Goal: Task Accomplishment & Management: Use online tool/utility

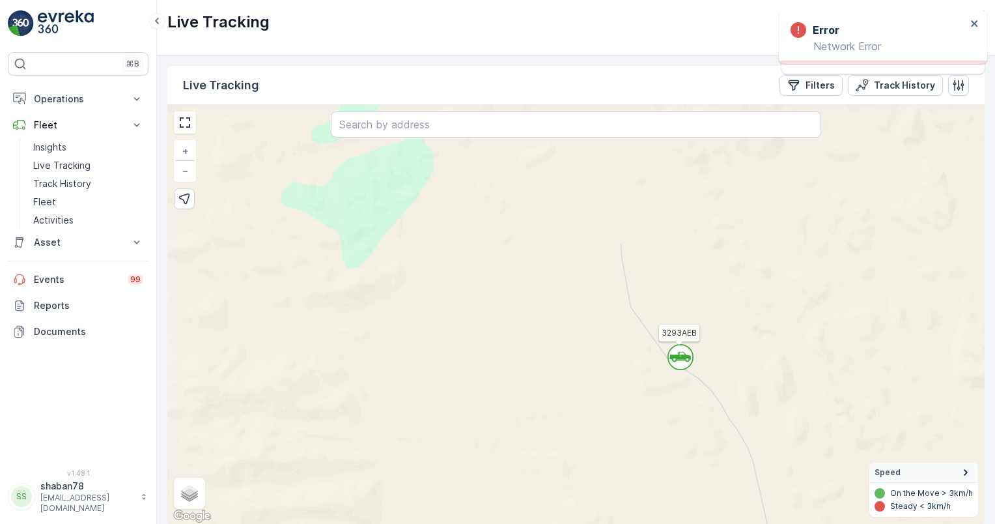
click at [884, 232] on div "` 3293AEB + − Satellite Roadmap Terrain Hybrid Leaflet Keyboard shortcuts Map D…" at bounding box center [575, 314] width 817 height 419
click at [822, 85] on p "Filters" at bounding box center [820, 85] width 29 height 13
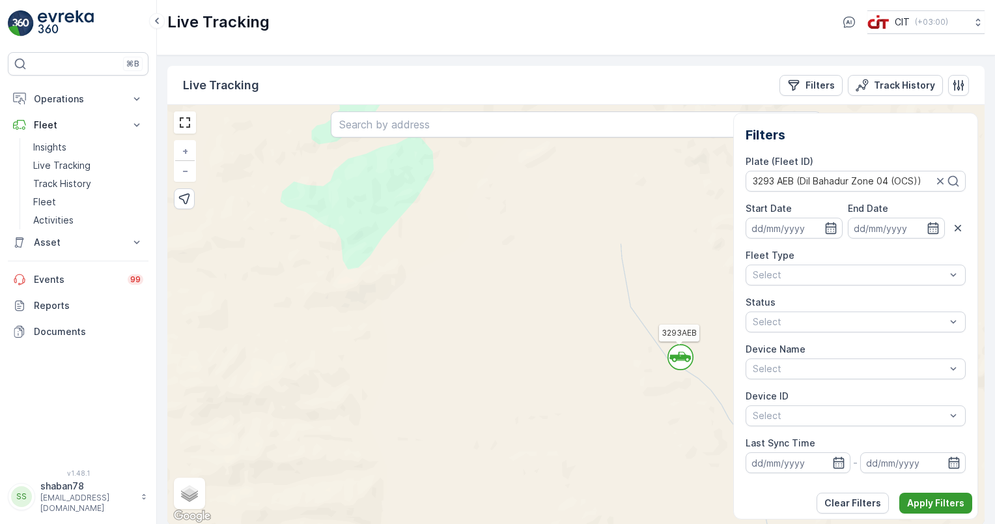
click at [919, 500] on p "Apply Filters" at bounding box center [935, 502] width 57 height 13
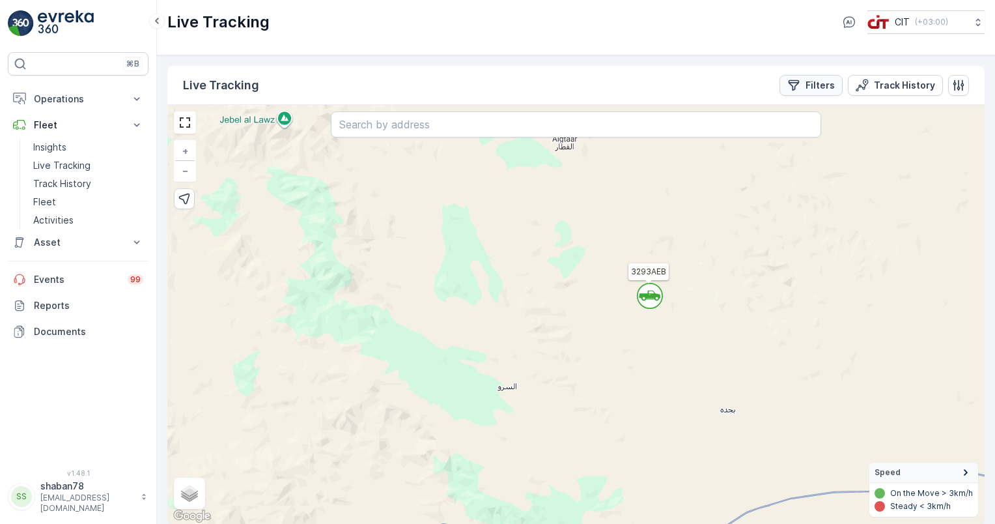
click at [826, 83] on p "Filters" at bounding box center [820, 85] width 29 height 13
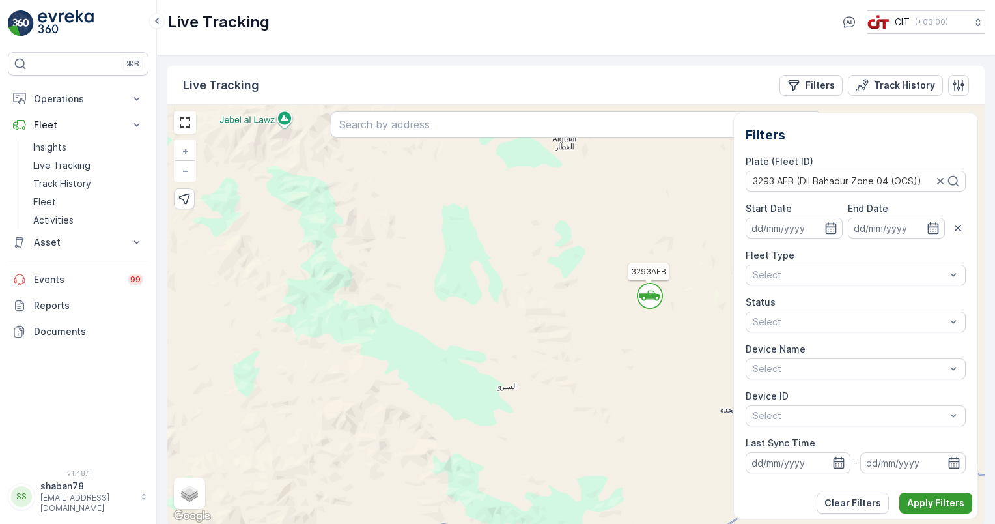
click at [938, 501] on p "Apply Filters" at bounding box center [935, 502] width 57 height 13
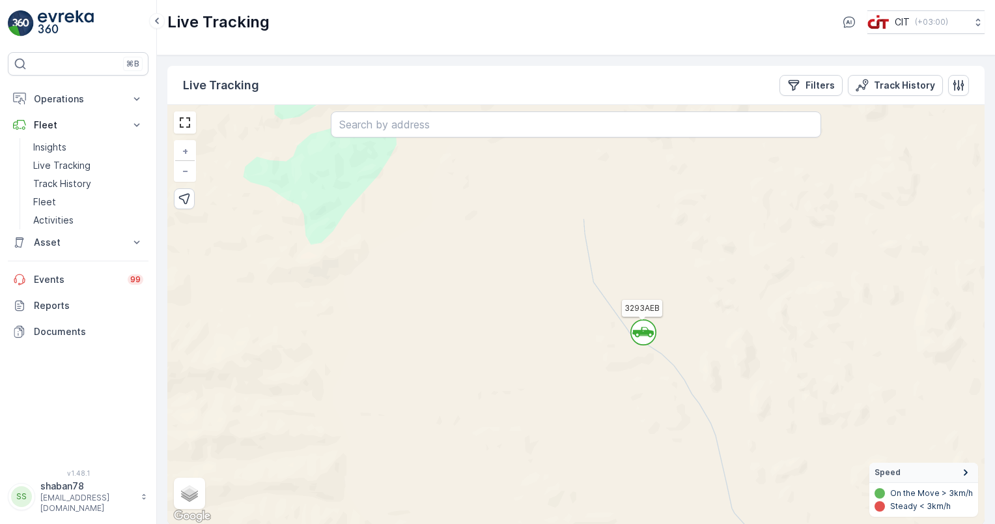
click at [649, 332] on icon at bounding box center [642, 332] width 21 height 10
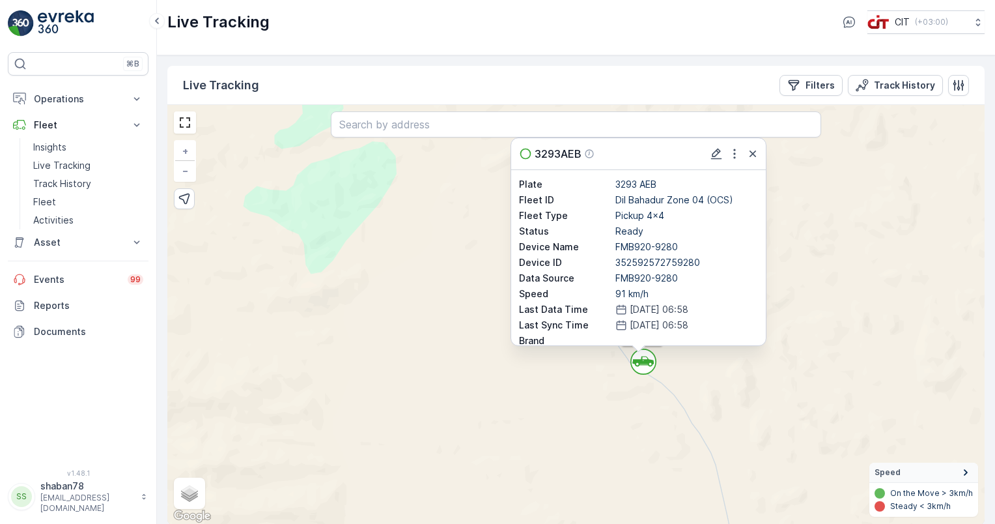
click at [911, 336] on div "` 3293AEB 3293AEB Plate 3293 AEB Fleet ID Dil Bahadur Zone 04 (OCS) Fleet Type …" at bounding box center [575, 314] width 817 height 419
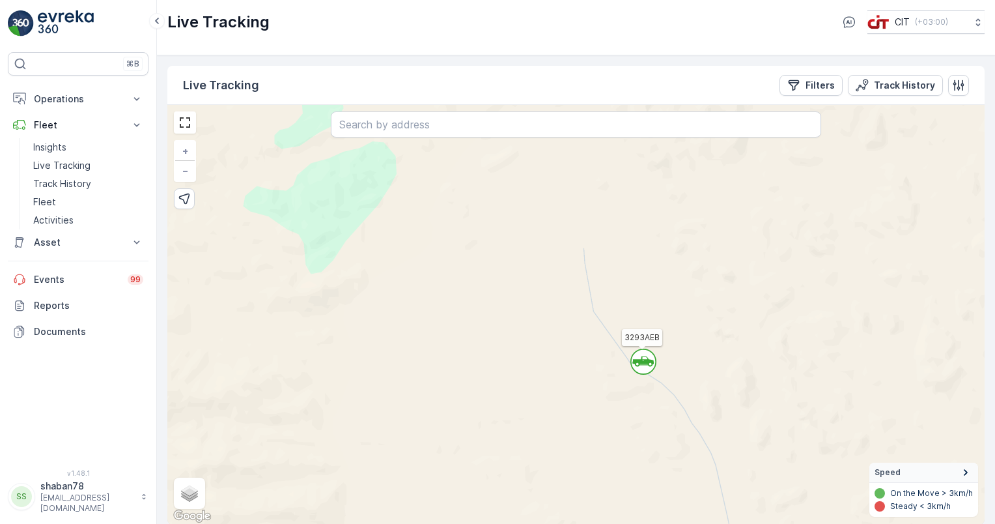
click at [640, 365] on icon "`" at bounding box center [644, 361] width 26 height 26
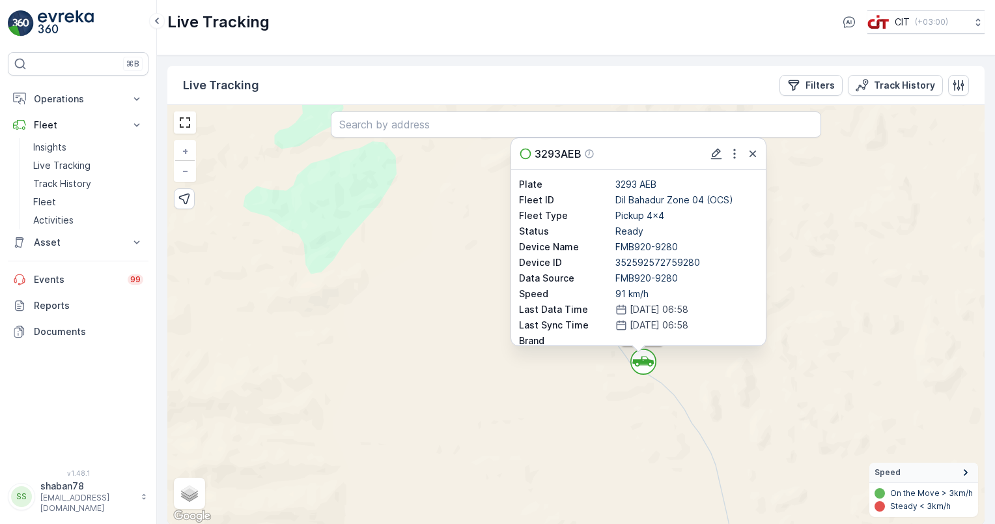
click at [623, 385] on div "` 3293AEB 3293AEB Plate 3293 AEB Fleet ID Dil Bahadur Zone 04 (OCS) Fleet Type …" at bounding box center [575, 314] width 817 height 419
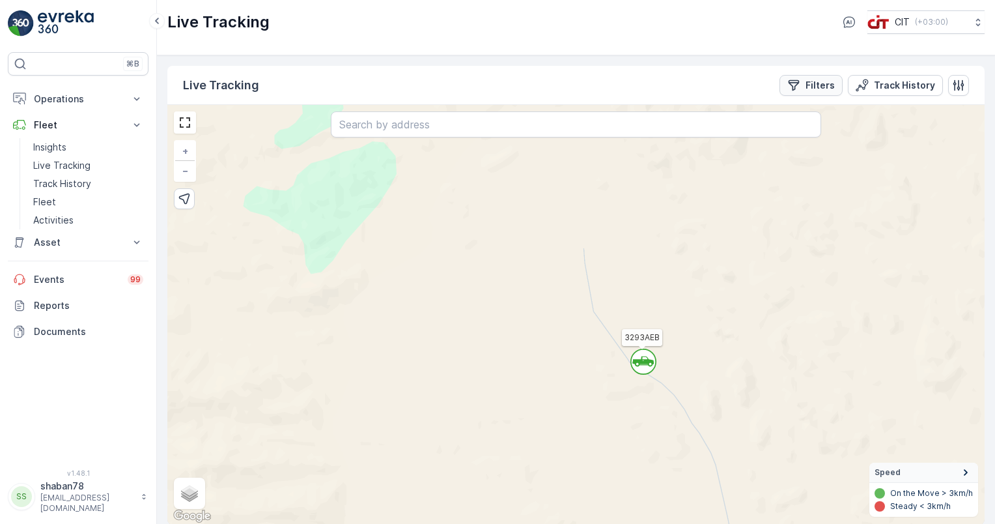
click at [819, 83] on p "Filters" at bounding box center [820, 85] width 29 height 13
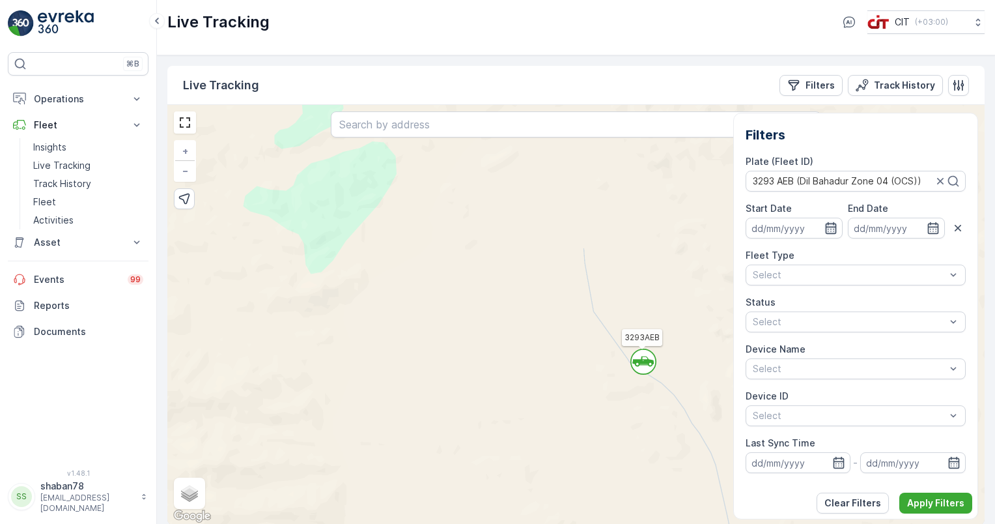
click at [825, 225] on icon "button" at bounding box center [830, 228] width 11 height 12
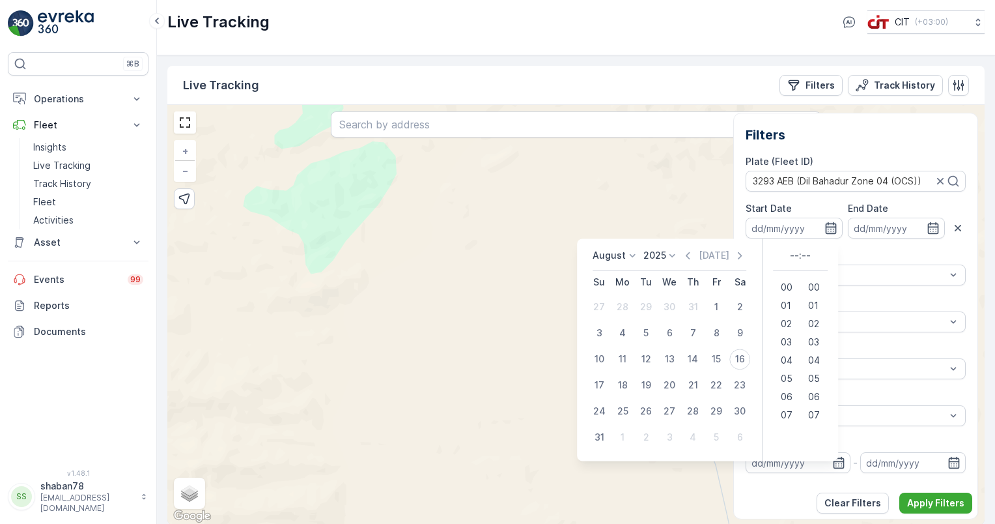
click at [826, 229] on icon "button" at bounding box center [831, 227] width 13 height 13
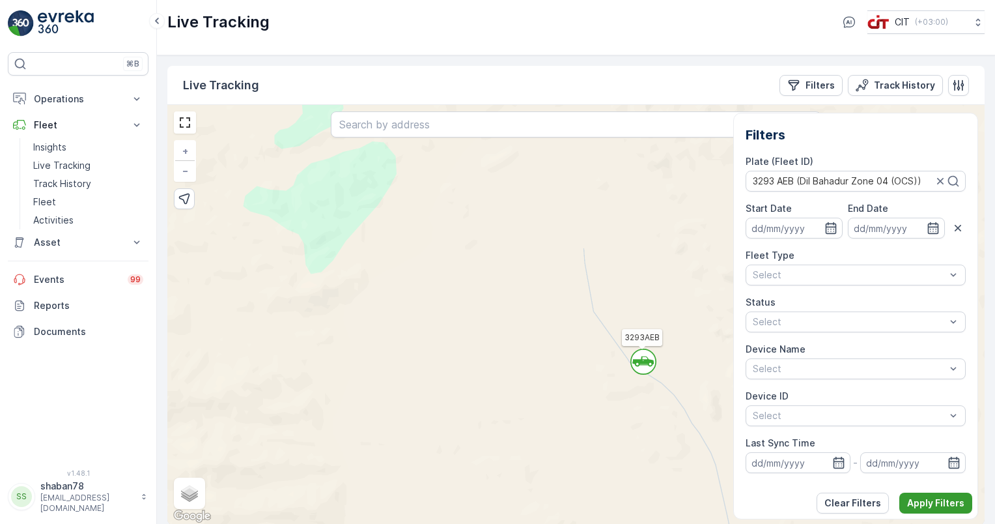
click at [946, 501] on p "Apply Filters" at bounding box center [935, 502] width 57 height 13
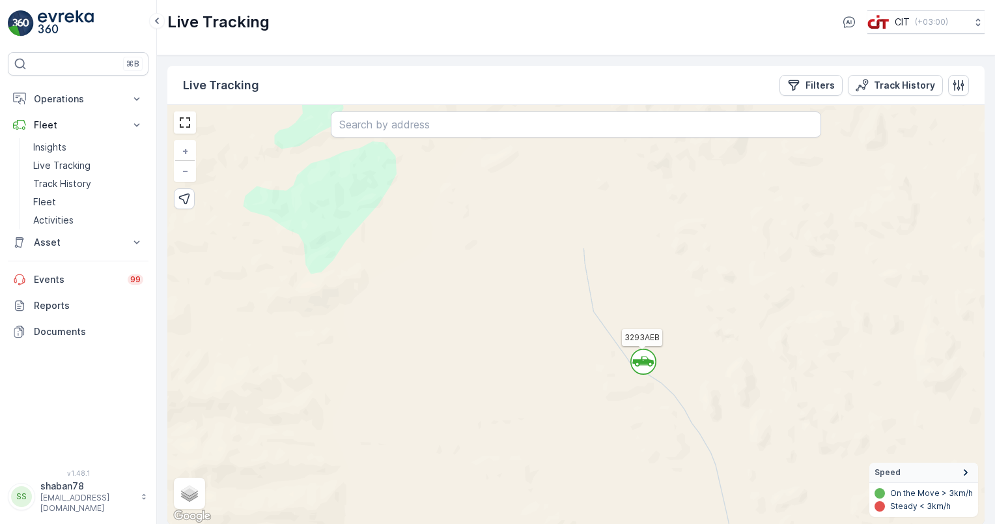
click at [642, 358] on icon at bounding box center [642, 361] width 21 height 10
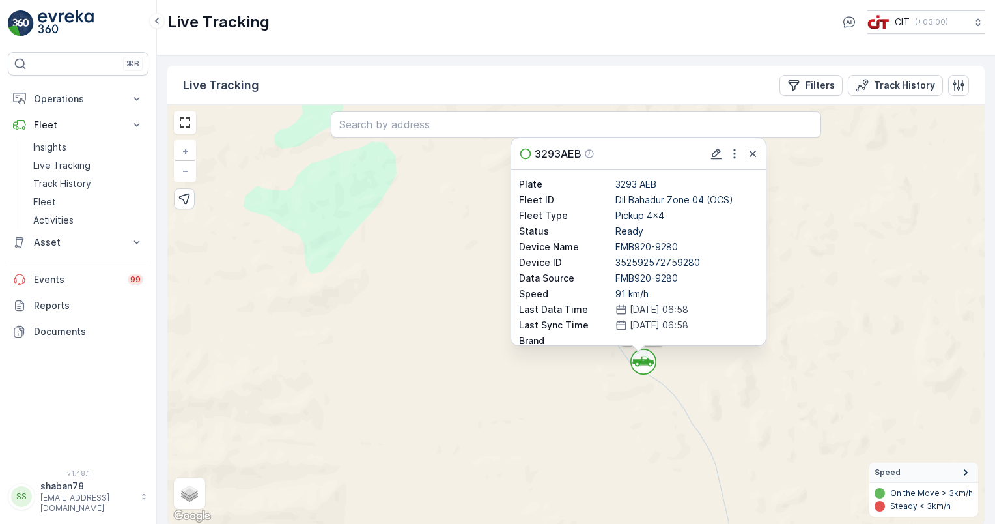
click at [642, 358] on icon at bounding box center [642, 361] width 21 height 10
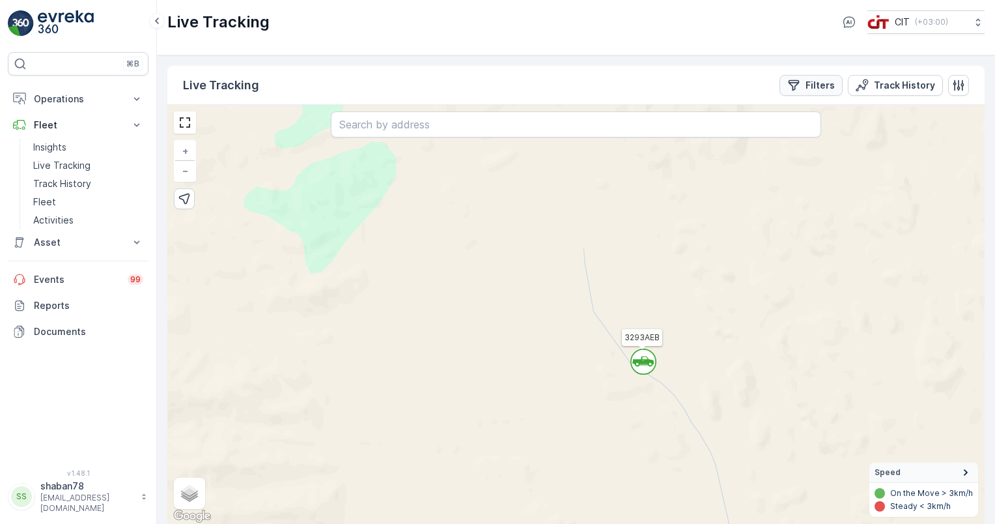
click at [817, 86] on p "Filters" at bounding box center [820, 85] width 29 height 13
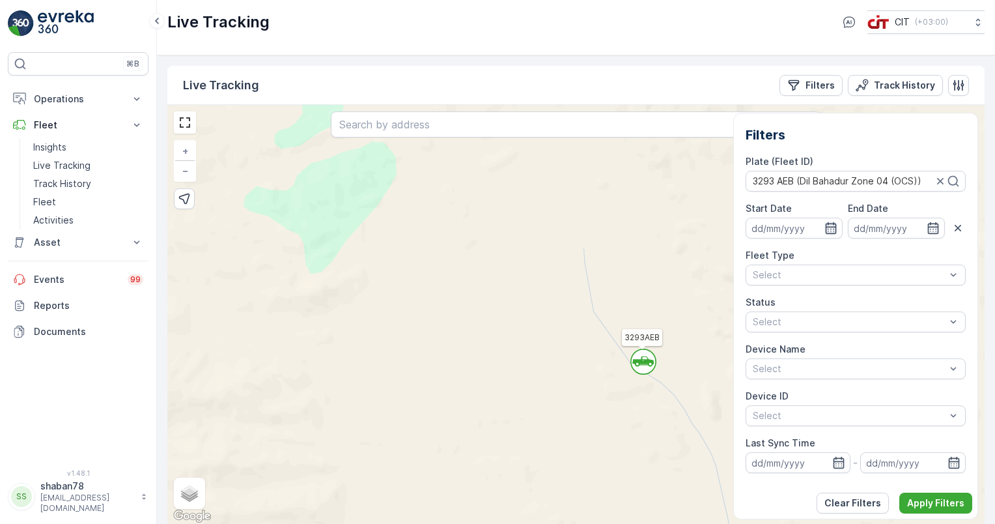
click at [825, 226] on icon "button" at bounding box center [830, 228] width 11 height 12
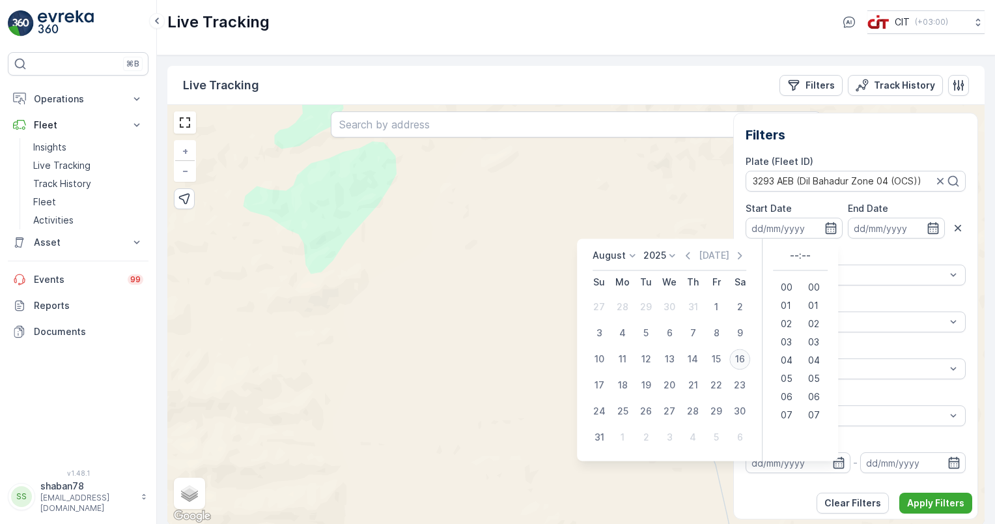
click at [733, 361] on div "16" at bounding box center [740, 358] width 21 height 21
click at [813, 286] on span "00" at bounding box center [814, 287] width 12 height 13
type input "[DATE] 00:00"
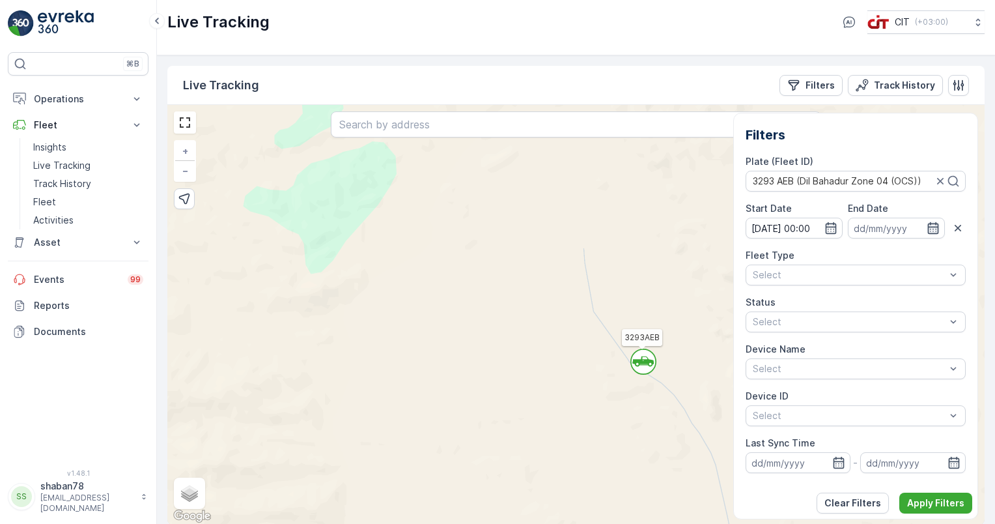
click at [928, 223] on icon "button" at bounding box center [933, 228] width 11 height 12
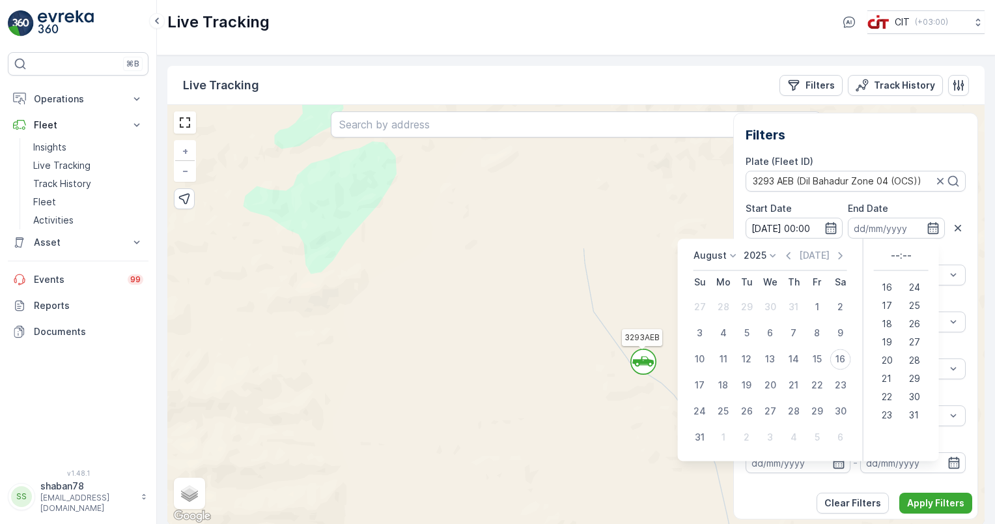
scroll to position [456, 0]
click at [882, 410] on span "23" at bounding box center [887, 414] width 10 height 13
click at [928, 500] on p "Apply Filters" at bounding box center [935, 502] width 57 height 13
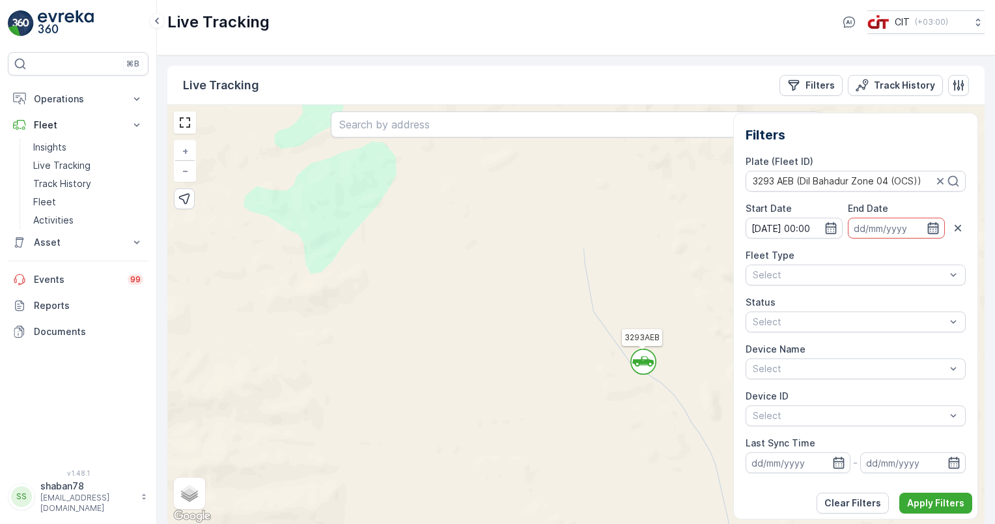
click at [929, 221] on icon "button" at bounding box center [933, 227] width 13 height 13
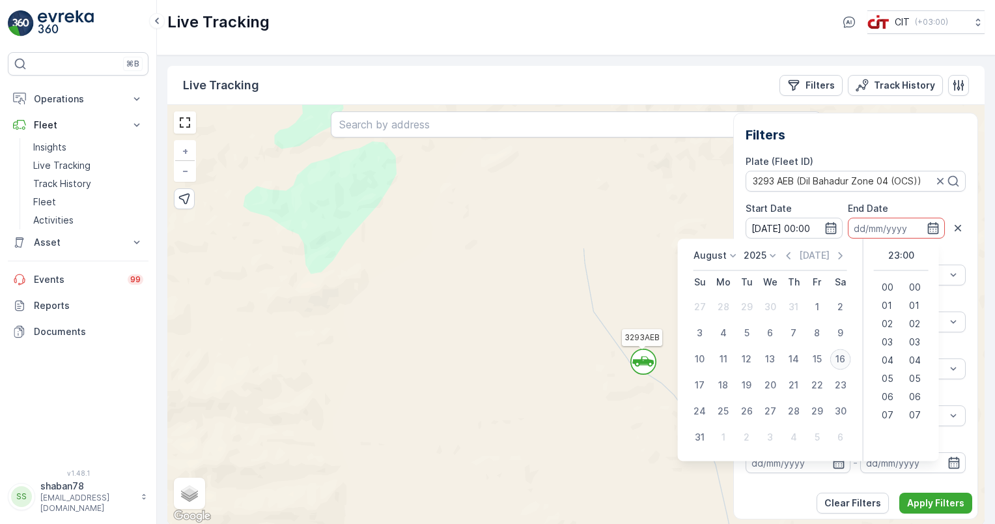
click at [834, 355] on div "16" at bounding box center [840, 358] width 21 height 21
type input "[DATE] 23:00"
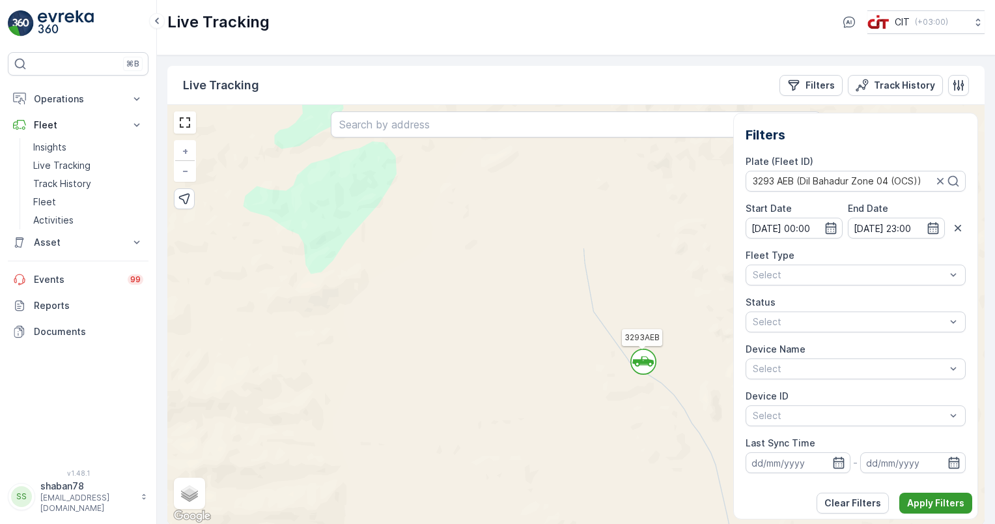
click at [920, 503] on p "Apply Filters" at bounding box center [935, 502] width 57 height 13
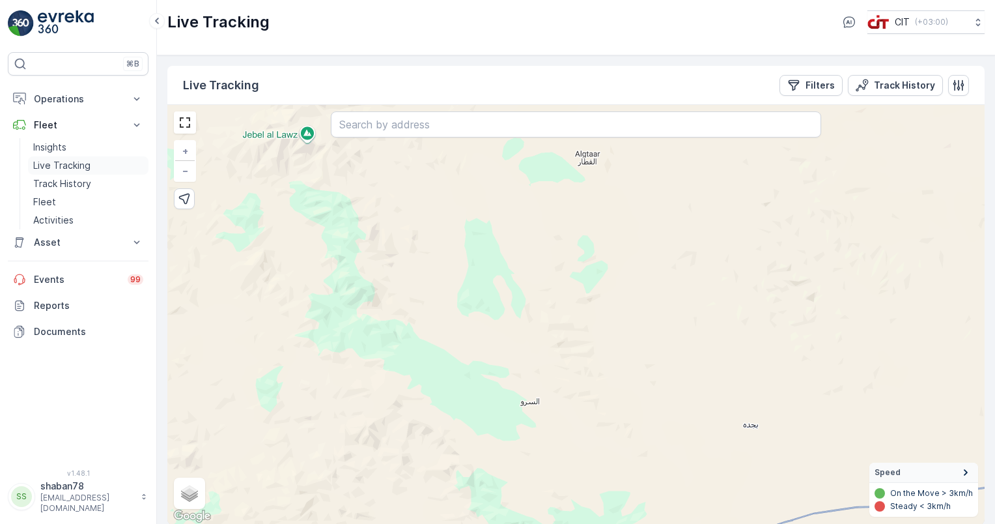
click at [122, 166] on link "Live Tracking" at bounding box center [88, 165] width 120 height 18
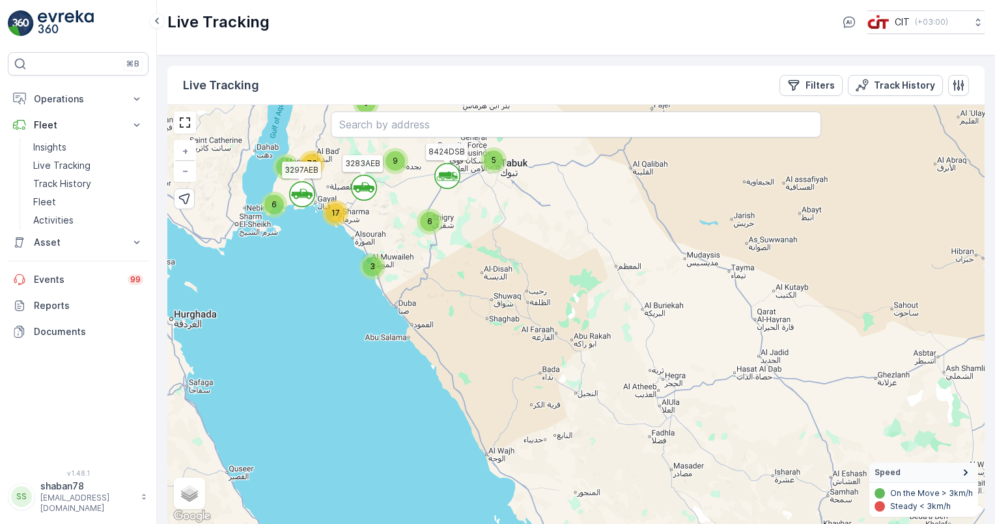
drag, startPoint x: 533, startPoint y: 220, endPoint x: 591, endPoint y: 376, distance: 166.1
click at [591, 376] on div "` 5 2 3 5 3 ` 6 9 2 6 ` ` 17 73 6121XTB 8424DSB 3297AEB 3283AEB + − Satellite R…" at bounding box center [575, 314] width 817 height 419
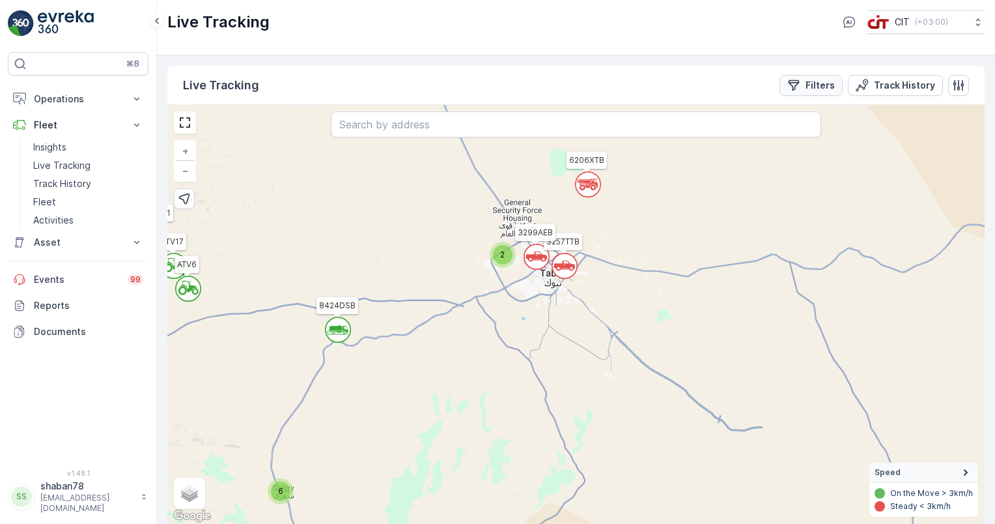
click at [804, 83] on div "Filters" at bounding box center [811, 85] width 48 height 13
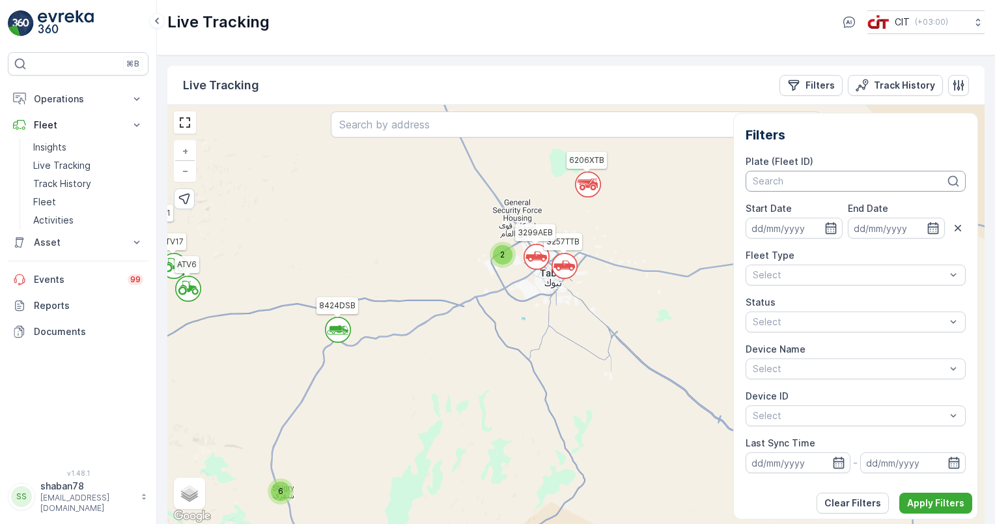
click at [801, 182] on div at bounding box center [850, 181] width 196 height 10
type input "3293"
click at [868, 205] on span "3293 AEB (Dil Bahadur Zone 04 (OCS))" at bounding box center [838, 210] width 169 height 10
click at [936, 496] on p "Apply Filters" at bounding box center [935, 502] width 57 height 13
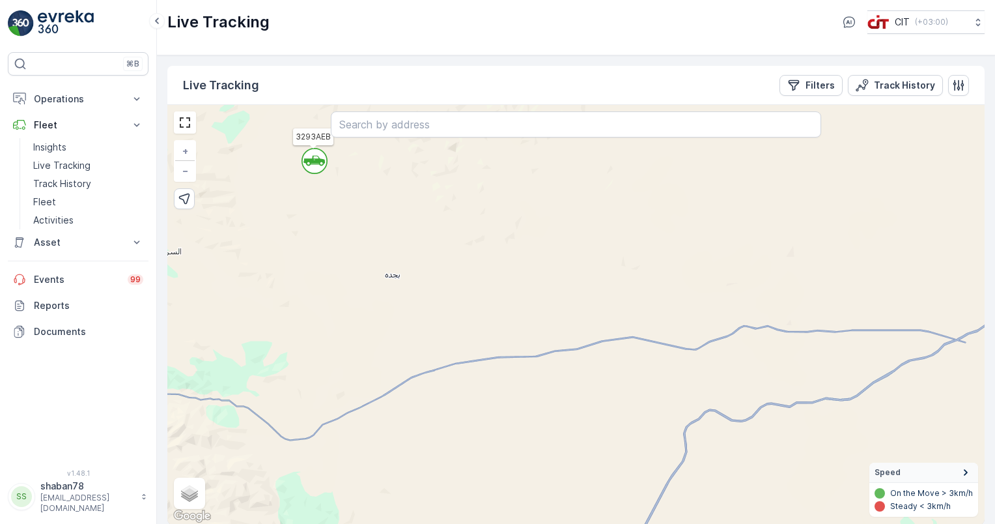
drag, startPoint x: 344, startPoint y: 230, endPoint x: 515, endPoint y: 341, distance: 203.8
click at [515, 341] on div "` 3293AEB + − Satellite Roadmap Terrain Hybrid Leaflet Keyboard shortcuts Map D…" at bounding box center [575, 314] width 817 height 419
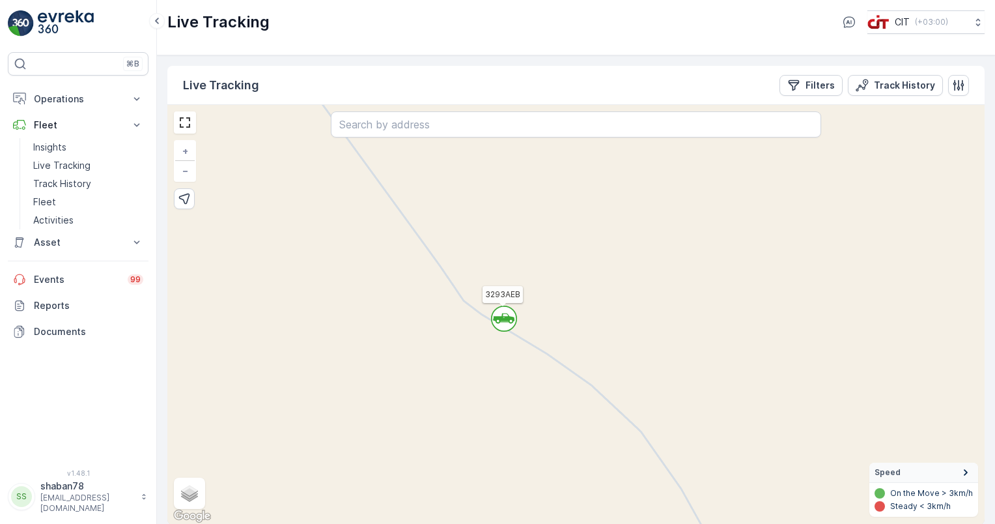
click at [503, 316] on icon "`" at bounding box center [504, 318] width 26 height 26
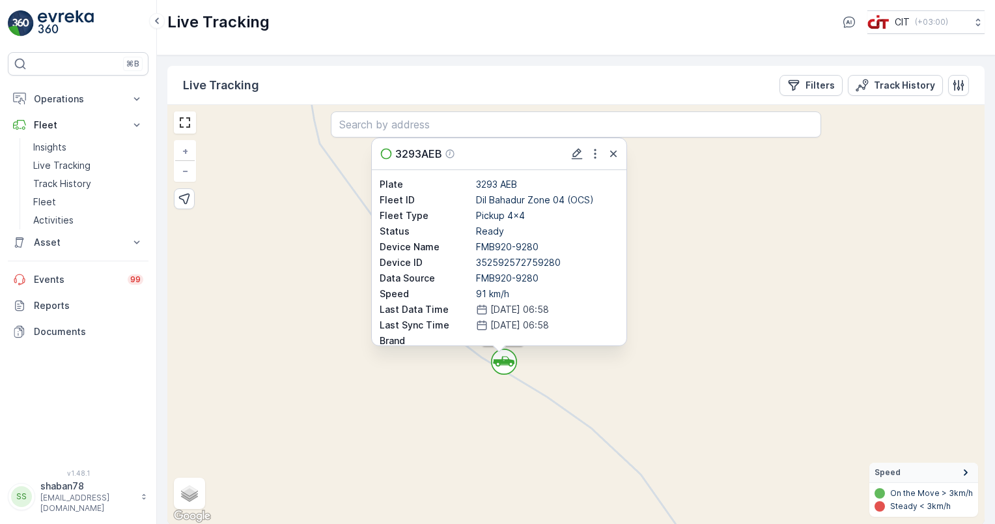
click at [711, 287] on div "` 3293AEB 3293AEB Plate 3293 AEB Fleet ID Dil Bahadur Zone 04 (OCS) Fleet Type …" at bounding box center [575, 314] width 817 height 419
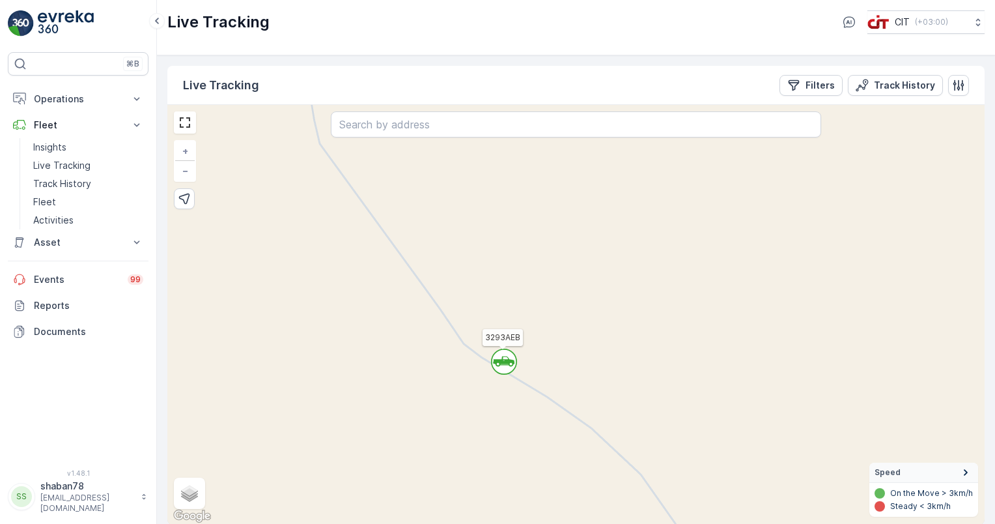
click at [724, 267] on div "` 3293AEB + − Satellite Roadmap Terrain Hybrid Leaflet Keyboard shortcuts Map D…" at bounding box center [575, 314] width 817 height 419
